Goal: Information Seeking & Learning: Learn about a topic

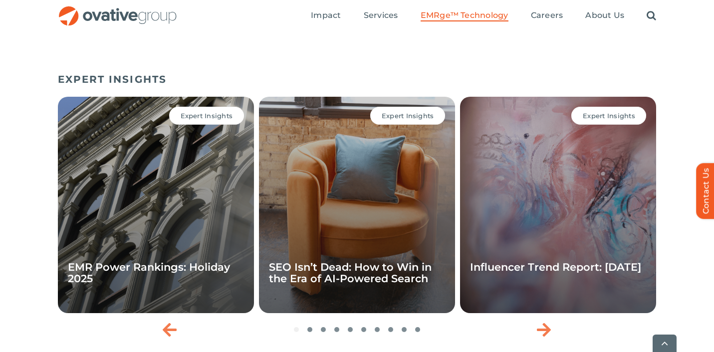
scroll to position [3261, 0]
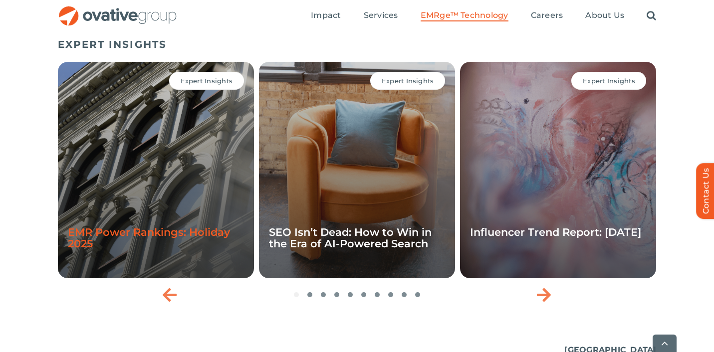
click at [141, 250] on link "EMR Power Rankings: Holiday 2025" at bounding box center [149, 238] width 162 height 24
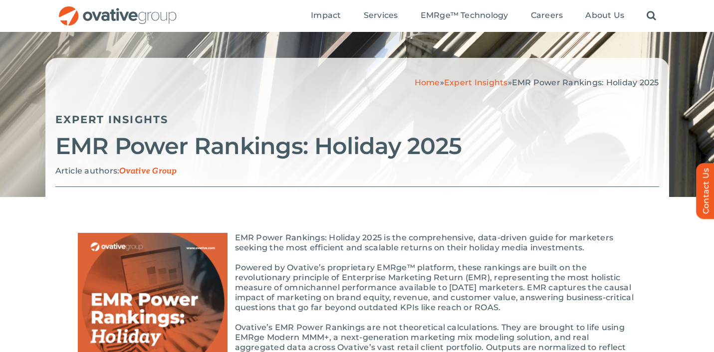
scroll to position [26, 0]
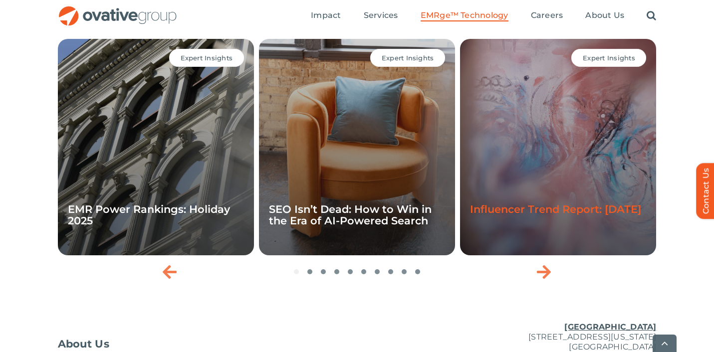
click at [549, 216] on link "Influencer Trend Report: [DATE]" at bounding box center [555, 209] width 171 height 12
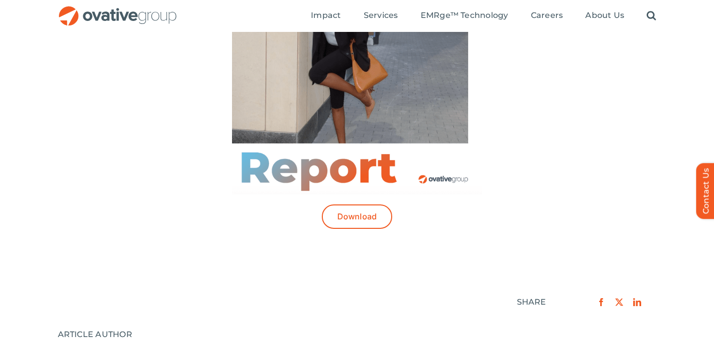
scroll to position [405, 0]
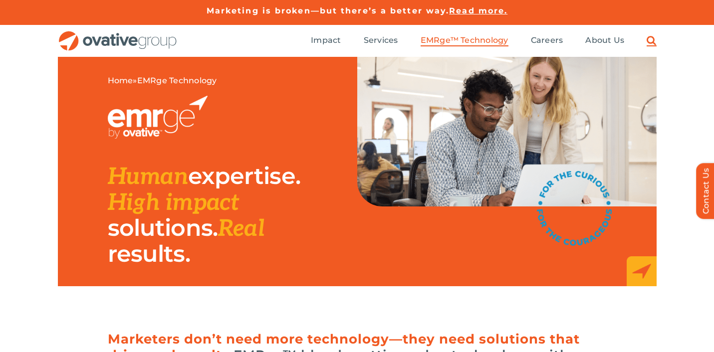
click at [647, 37] on link "Search" at bounding box center [651, 40] width 9 height 11
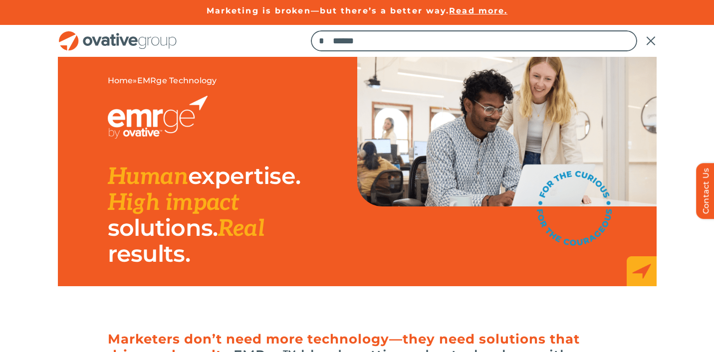
type input "******"
click at [311, 30] on input "*" at bounding box center [321, 40] width 21 height 21
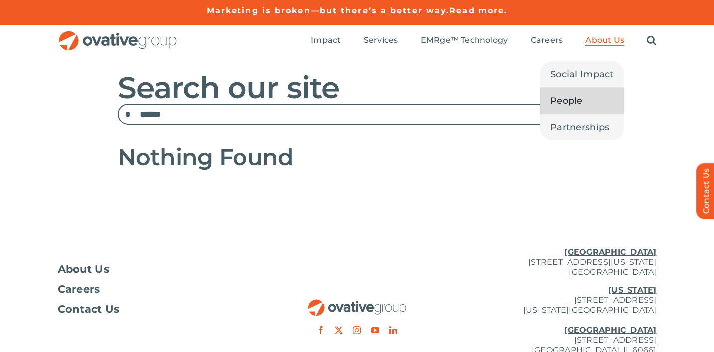
click at [579, 98] on span "People" at bounding box center [566, 101] width 32 height 14
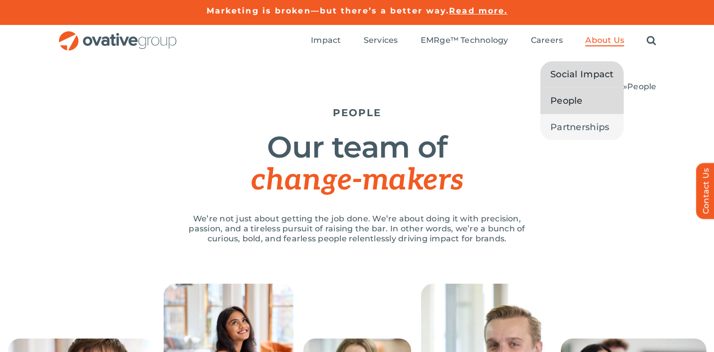
click at [581, 74] on span "Social Impact" at bounding box center [581, 74] width 63 height 14
